Goal: Task Accomplishment & Management: Manage account settings

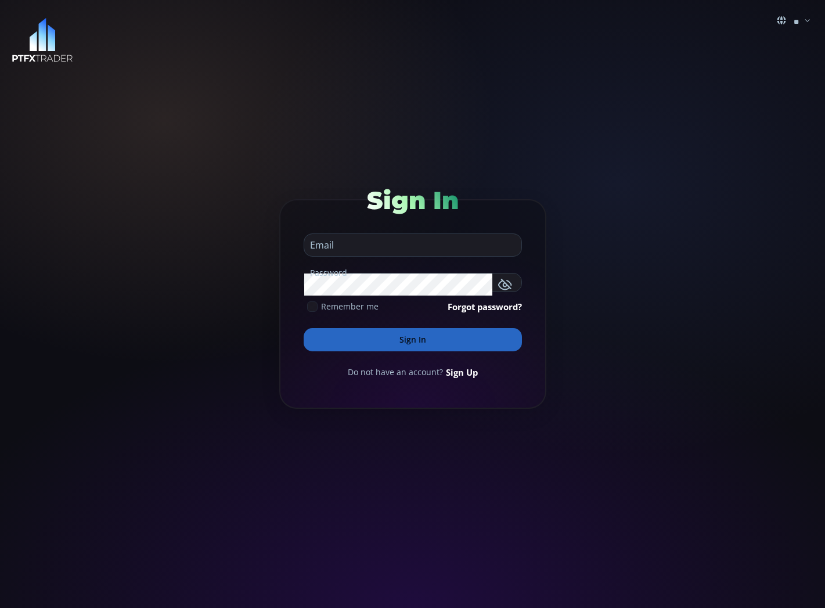
click at [381, 249] on input "email" at bounding box center [409, 245] width 211 height 22
type input "**********"
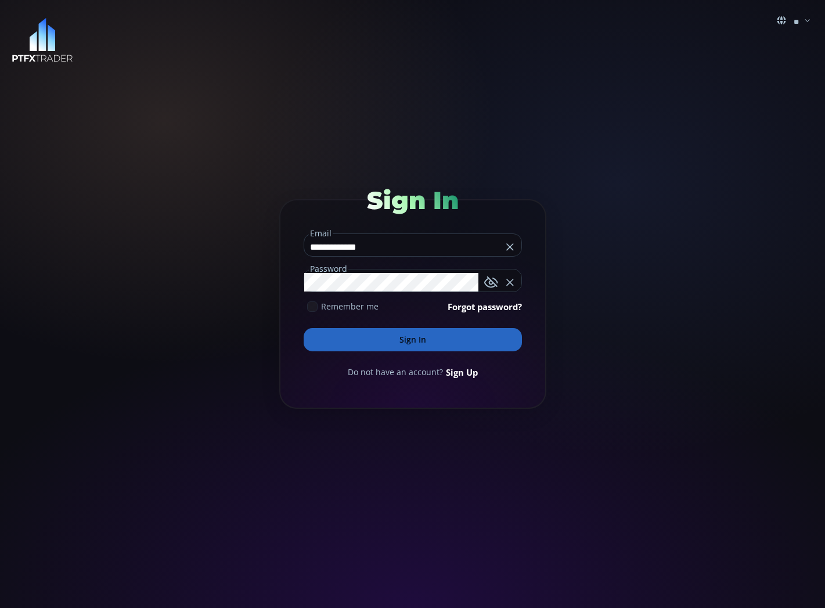
click at [404, 336] on button "Sign In" at bounding box center [413, 339] width 218 height 23
click at [61, 39] on img at bounding box center [43, 40] width 62 height 45
click at [56, 41] on img at bounding box center [43, 40] width 62 height 45
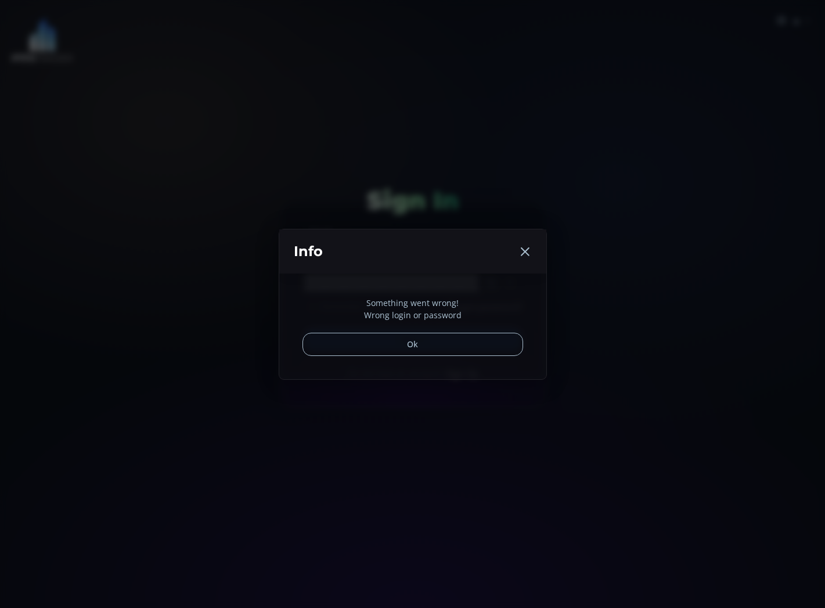
click at [420, 342] on button "Ok" at bounding box center [413, 344] width 221 height 23
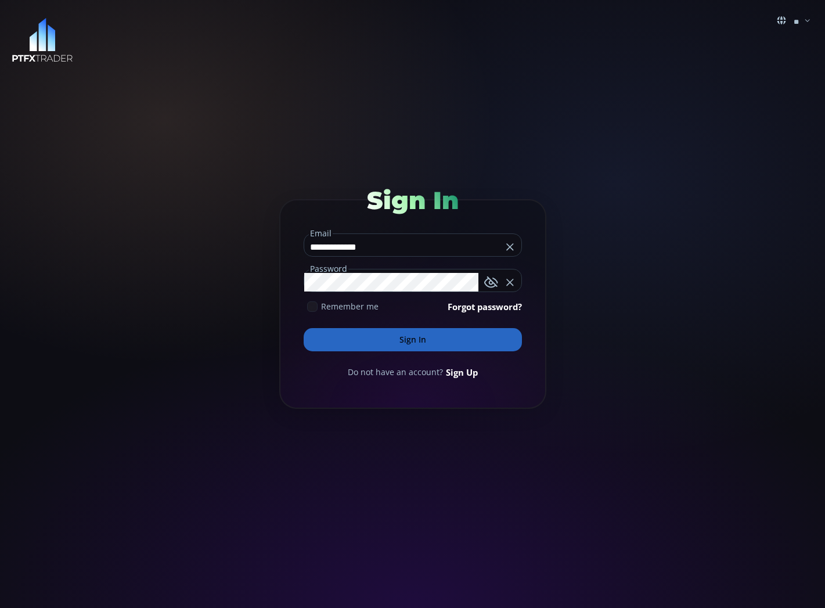
click at [420, 343] on button "Sign In" at bounding box center [413, 339] width 218 height 23
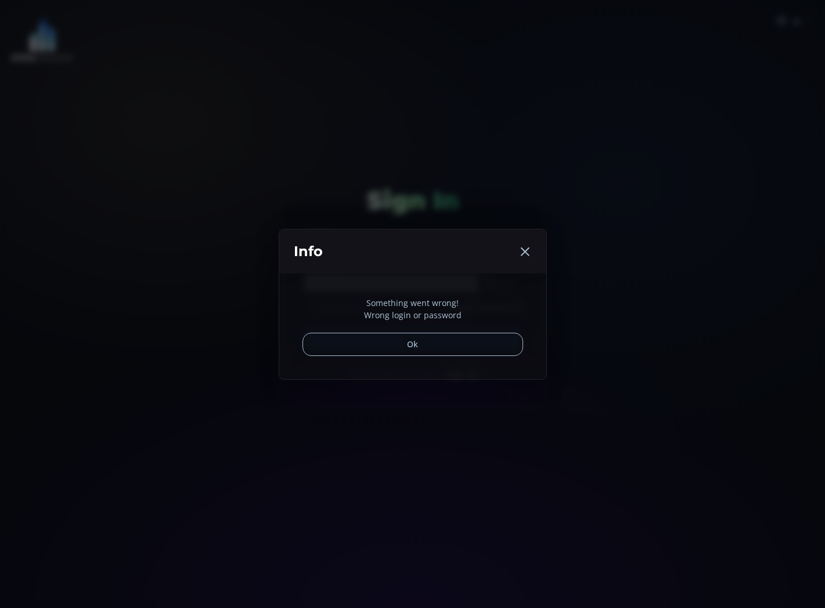
click at [429, 352] on button "Ok" at bounding box center [413, 344] width 221 height 23
